Goal: Entertainment & Leisure: Consume media (video, audio)

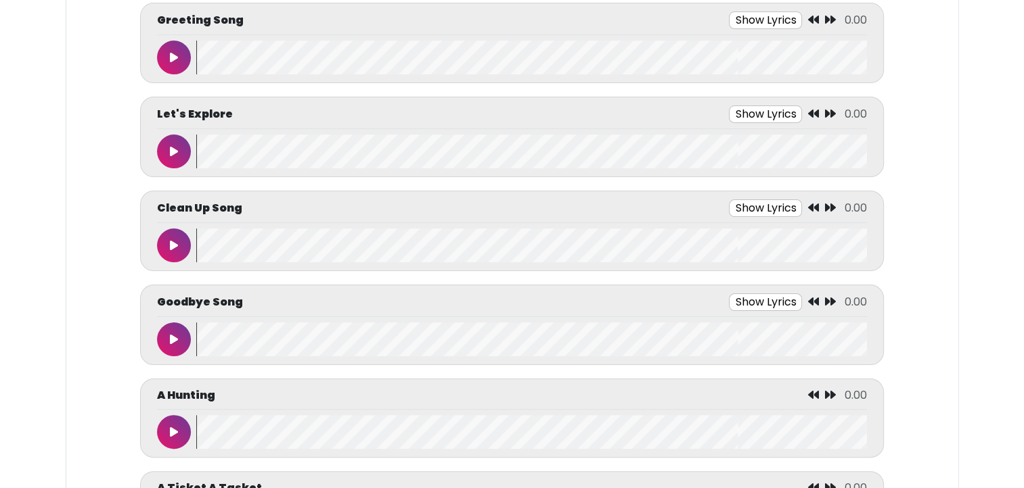
click at [752, 19] on button "Show Lyrics" at bounding box center [765, 21] width 73 height 18
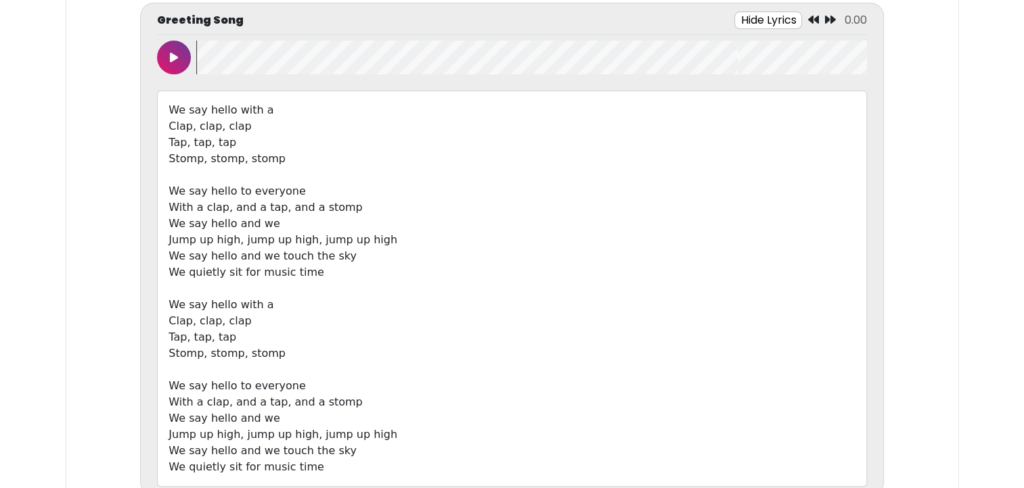
click at [4, 255] on html "Music & More By [GEOGRAPHIC_DATA] Music & More By [GEOGRAPHIC_DATA]" at bounding box center [512, 11] width 1024 height 488
click at [167, 61] on button at bounding box center [174, 58] width 34 height 34
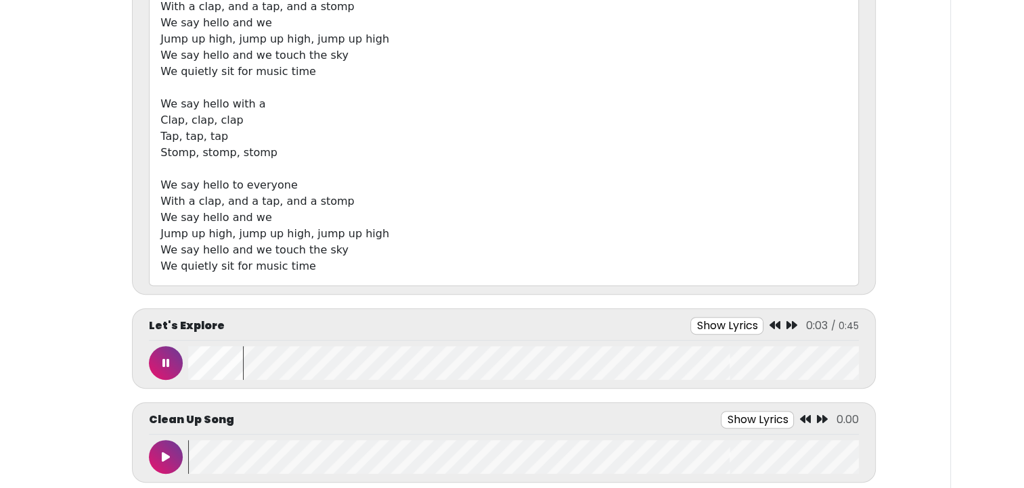
scroll to position [451, 0]
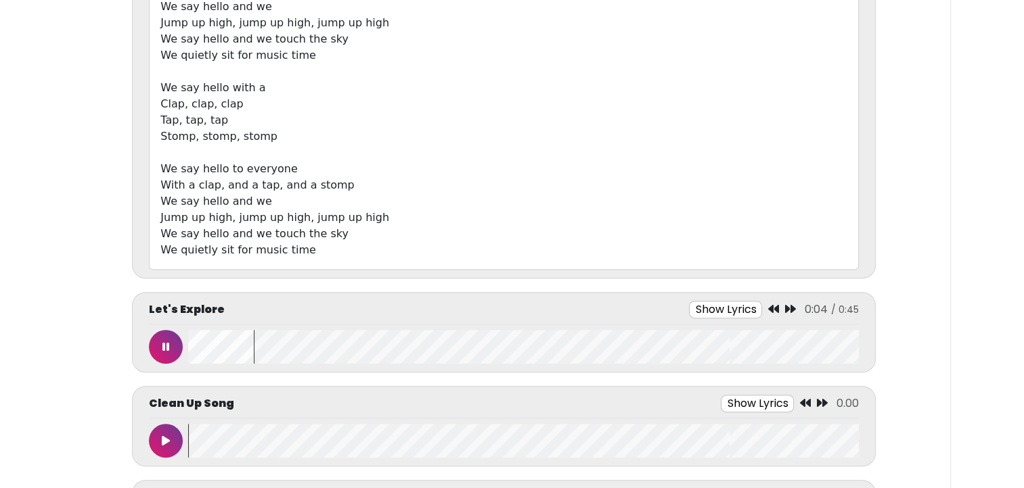
click at [165, 338] on button at bounding box center [166, 347] width 34 height 34
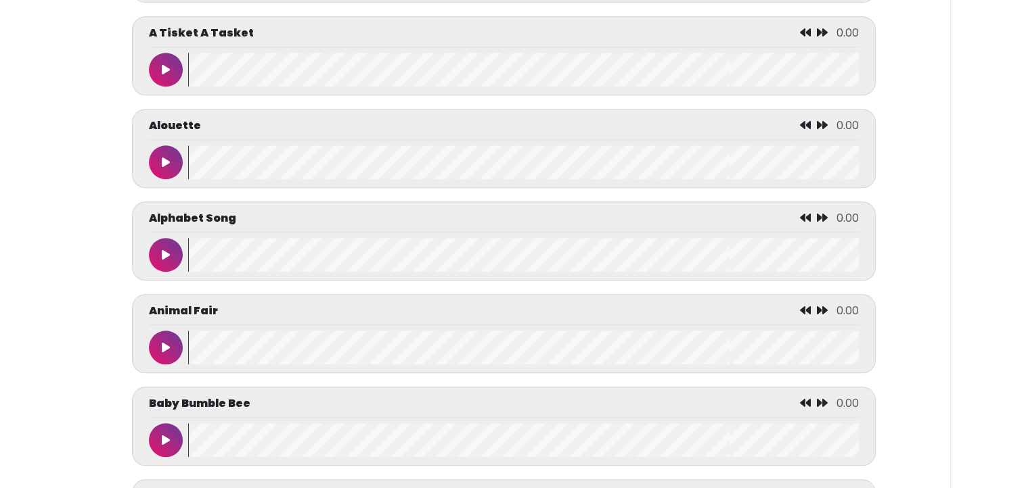
scroll to position [1096, 0]
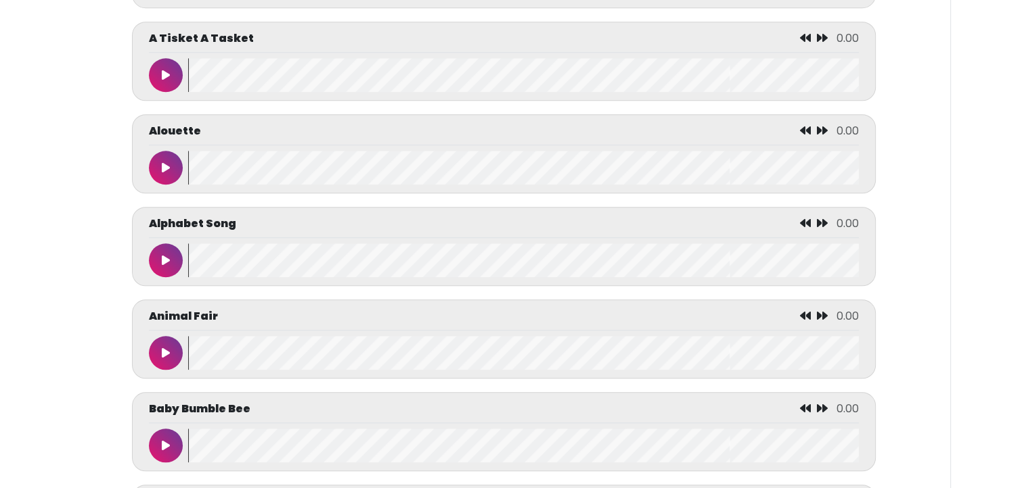
click at [164, 166] on icon at bounding box center [166, 167] width 8 height 11
click at [165, 440] on icon at bounding box center [165, 445] width 7 height 11
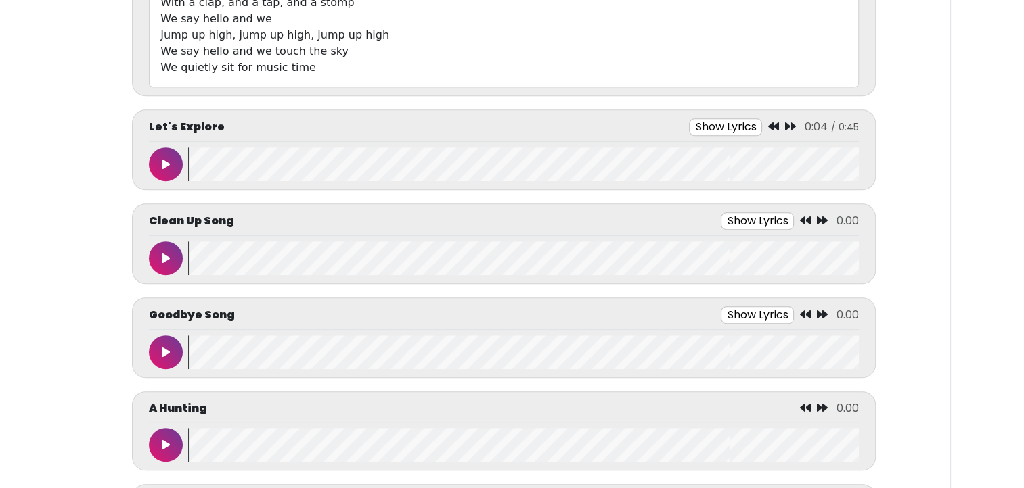
scroll to position [641, 0]
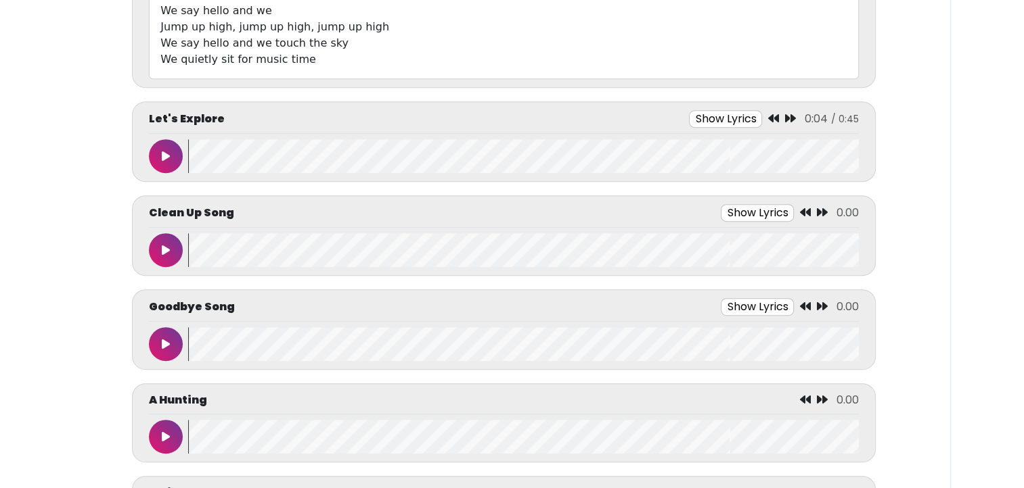
click at [171, 139] on button at bounding box center [166, 156] width 34 height 34
click at [718, 112] on button "Show Lyrics" at bounding box center [729, 119] width 73 height 18
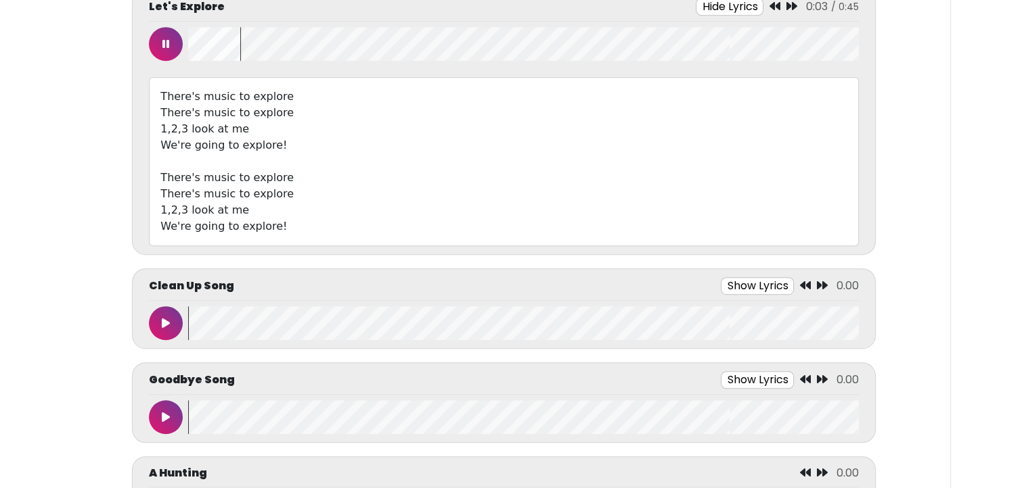
scroll to position [755, 0]
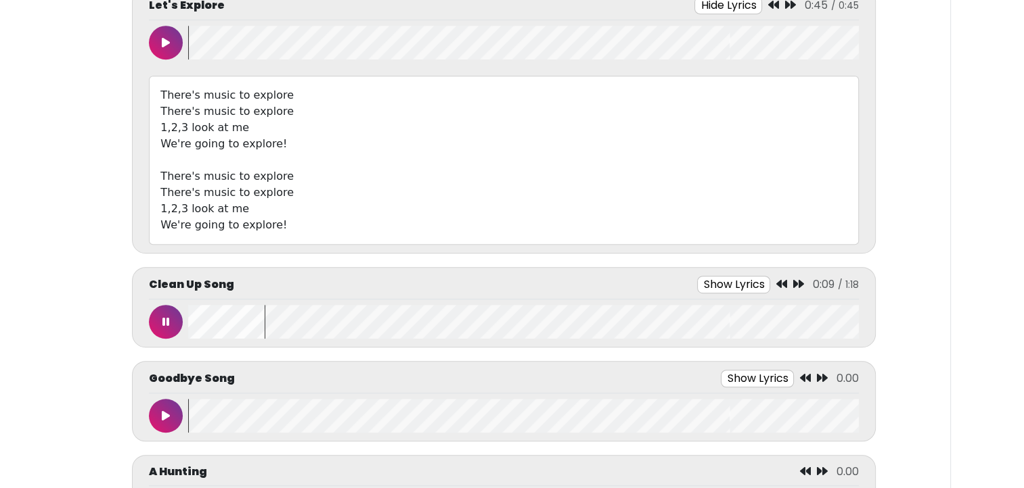
click at [754, 280] on button "Show Lyrics" at bounding box center [733, 285] width 73 height 18
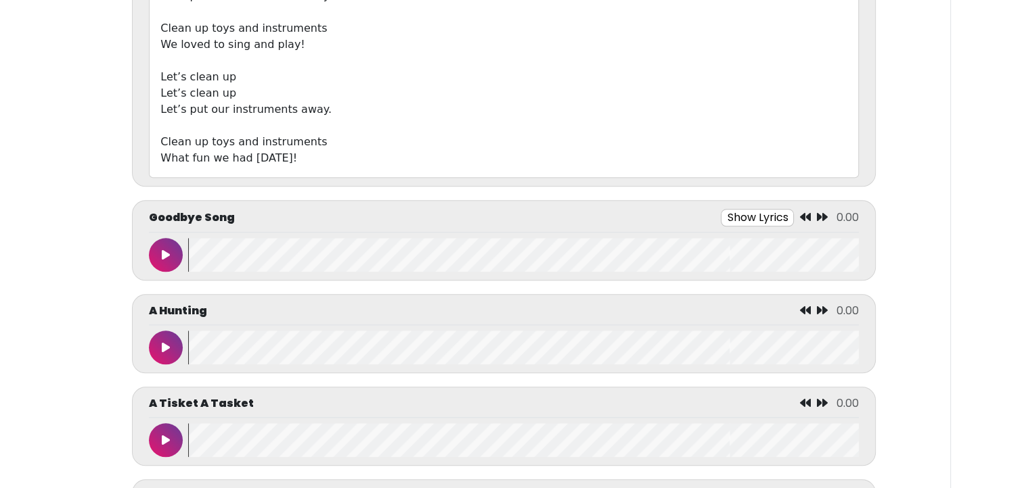
scroll to position [1395, 0]
click at [159, 242] on button at bounding box center [166, 254] width 34 height 34
click at [165, 250] on icon at bounding box center [165, 253] width 7 height 11
click at [712, 213] on button "Show Lyrics" at bounding box center [725, 217] width 73 height 18
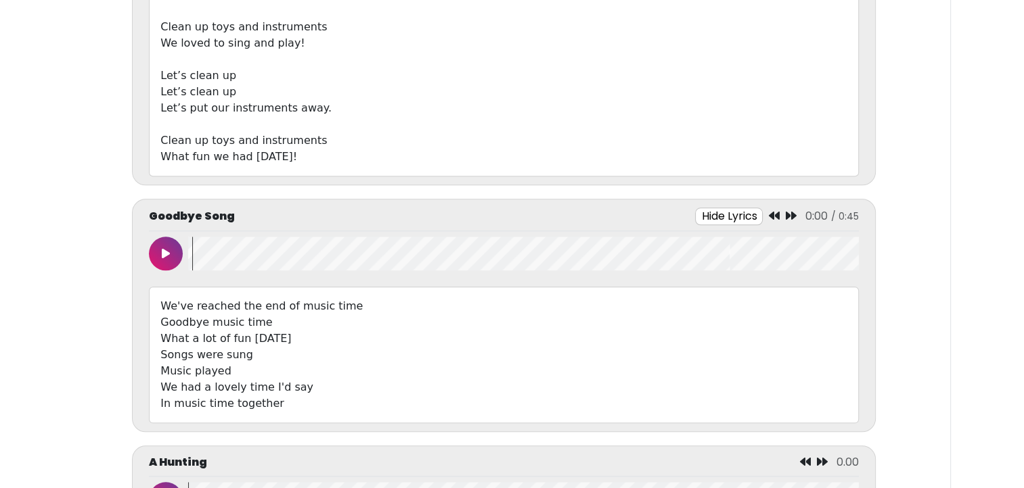
click at [163, 256] on button at bounding box center [166, 254] width 34 height 34
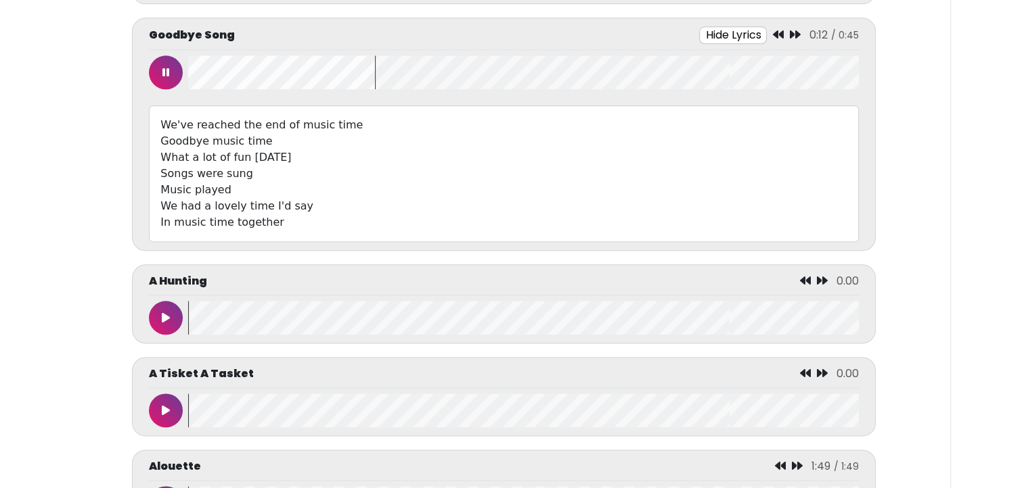
scroll to position [1603, 0]
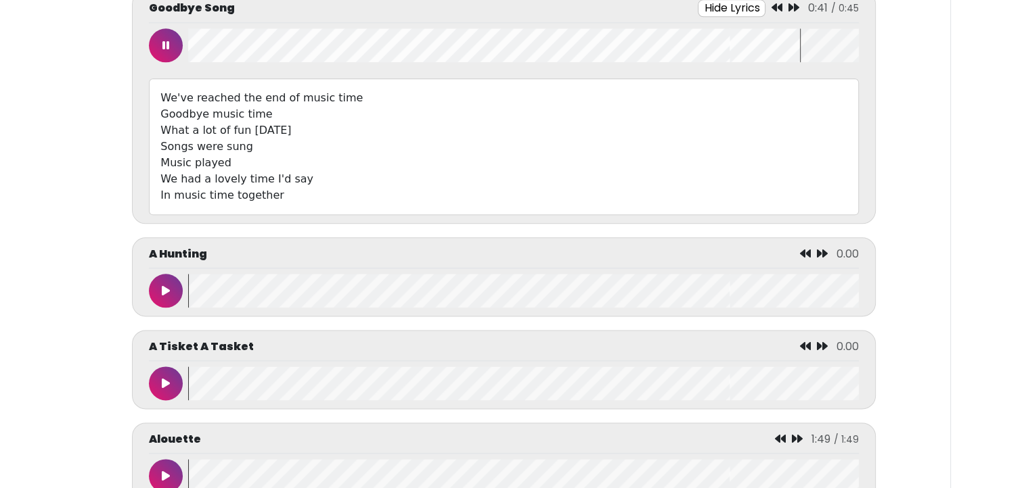
click at [164, 43] on icon at bounding box center [165, 45] width 7 height 11
